Goal: Task Accomplishment & Management: Manage account settings

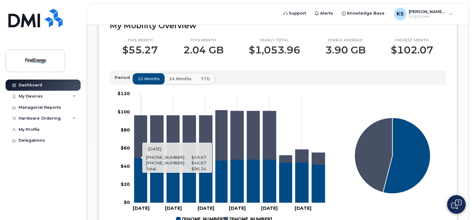
scroll to position [102, 0]
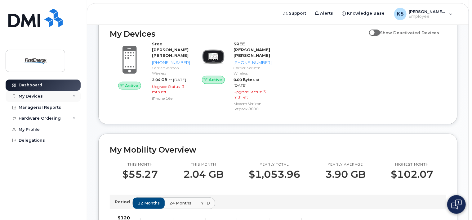
click at [64, 96] on div "My Devices" at bounding box center [43, 96] width 75 height 11
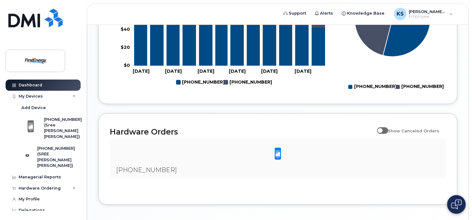
scroll to position [381, 0]
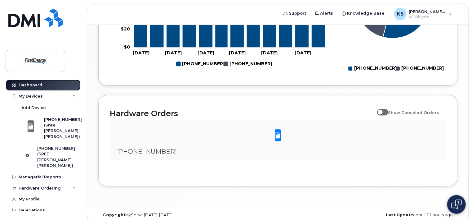
click at [51, 88] on link "Dashboard" at bounding box center [43, 84] width 75 height 11
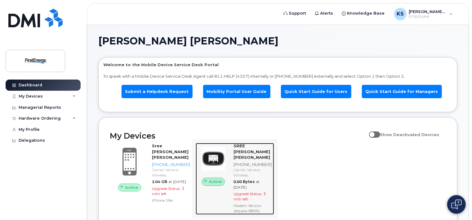
click at [248, 153] on div "SREE [PERSON_NAME] [PERSON_NAME]" at bounding box center [253, 151] width 38 height 17
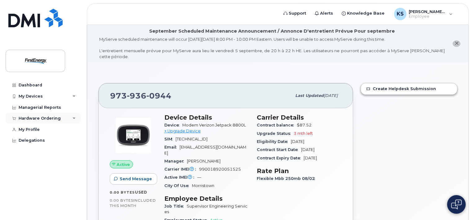
click at [53, 120] on div "Hardware Ordering" at bounding box center [40, 118] width 42 height 5
click at [59, 97] on div "My Devices" at bounding box center [43, 96] width 75 height 11
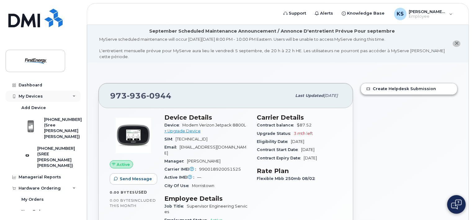
click at [59, 97] on div "My Devices" at bounding box center [43, 96] width 75 height 11
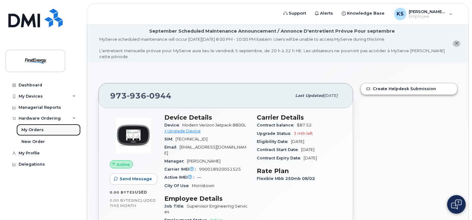
click at [41, 130] on div "My Orders" at bounding box center [32, 130] width 22 height 6
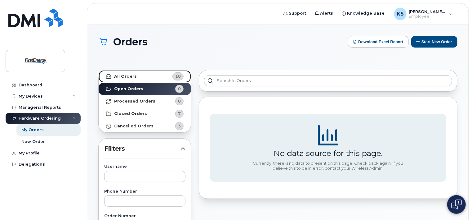
click at [154, 79] on link "All Orders 10" at bounding box center [145, 76] width 92 height 12
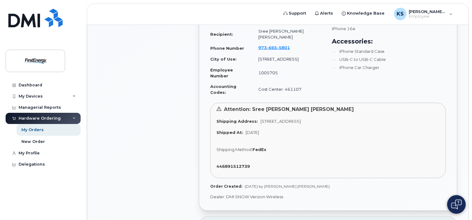
scroll to position [465, 0]
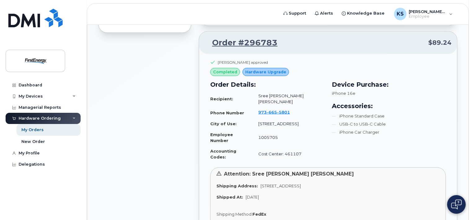
click at [267, 71] on span "Hardware Upgrade" at bounding box center [265, 72] width 41 height 6
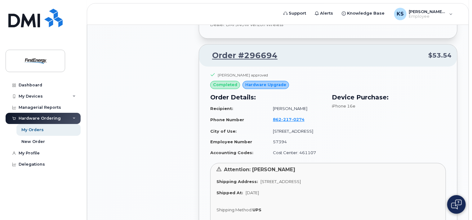
scroll to position [651, 0]
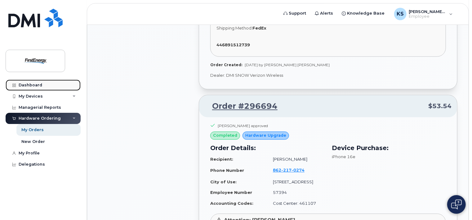
click at [37, 85] on div "Dashboard" at bounding box center [31, 84] width 24 height 5
